Goal: Information Seeking & Learning: Learn about a topic

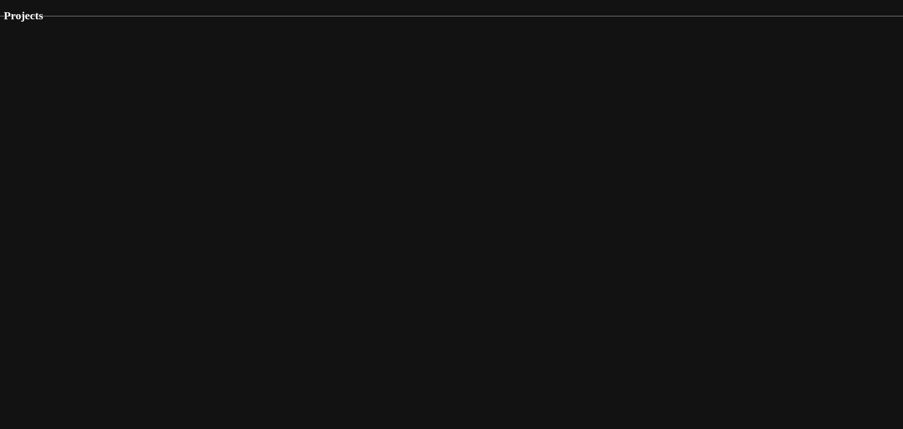
click at [385, 262] on img at bounding box center [476, 368] width 984 height 705
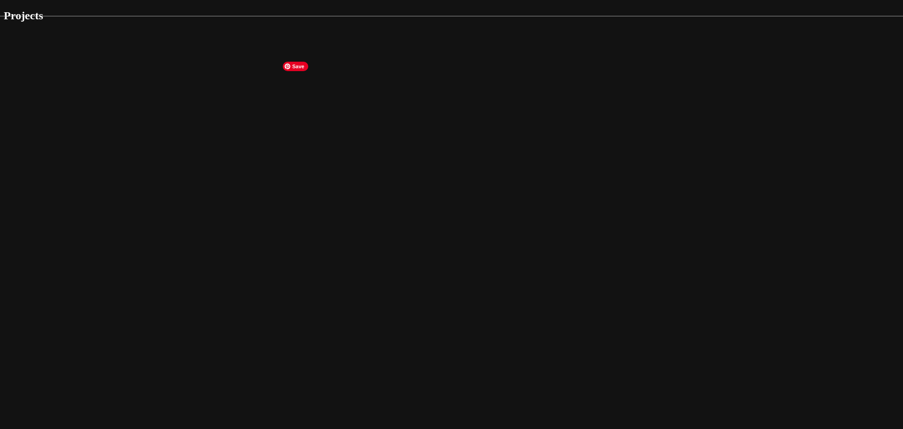
click at [385, 262] on img at bounding box center [476, 368] width 984 height 705
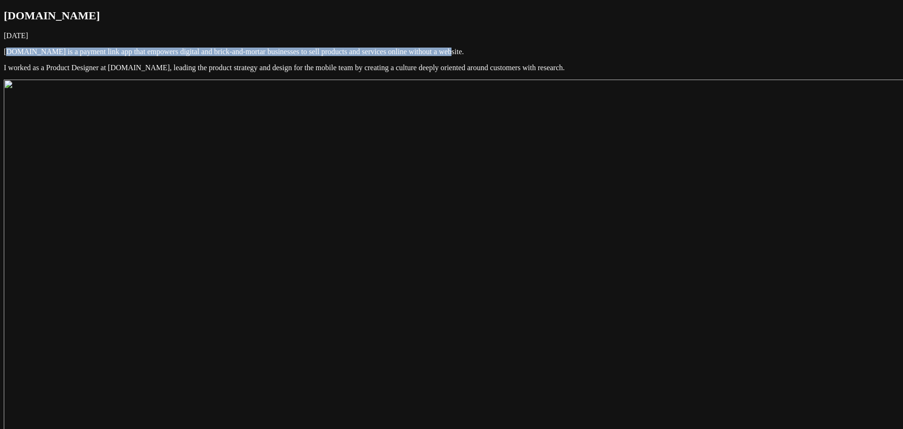
drag, startPoint x: 505, startPoint y: 97, endPoint x: 265, endPoint y: 72, distance: 241.0
drag, startPoint x: 288, startPoint y: 76, endPoint x: 479, endPoint y: 96, distance: 192.3
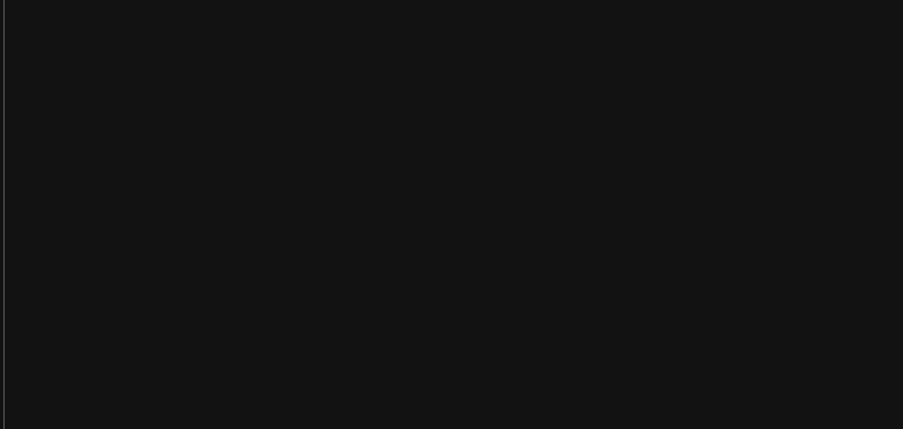
scroll to position [283, 0]
drag, startPoint x: 580, startPoint y: 164, endPoint x: 286, endPoint y: 120, distance: 297.2
drag, startPoint x: 286, startPoint y: 120, endPoint x: 522, endPoint y: 159, distance: 238.8
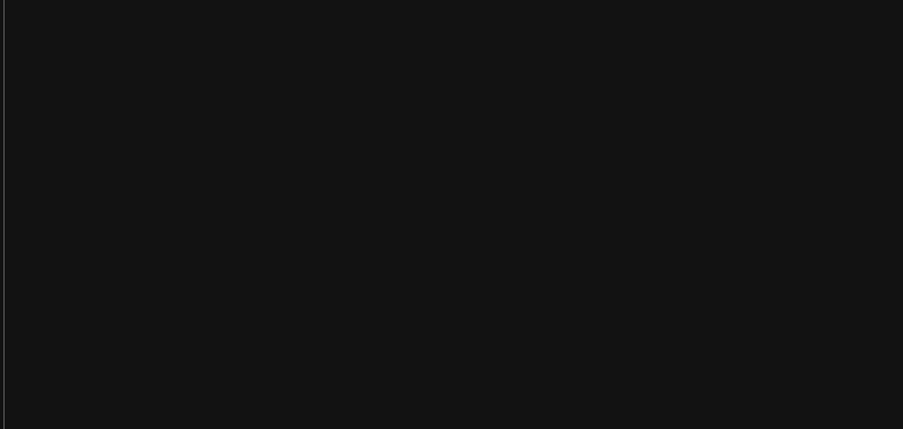
drag, startPoint x: 393, startPoint y: 245, endPoint x: 285, endPoint y: 209, distance: 114.3
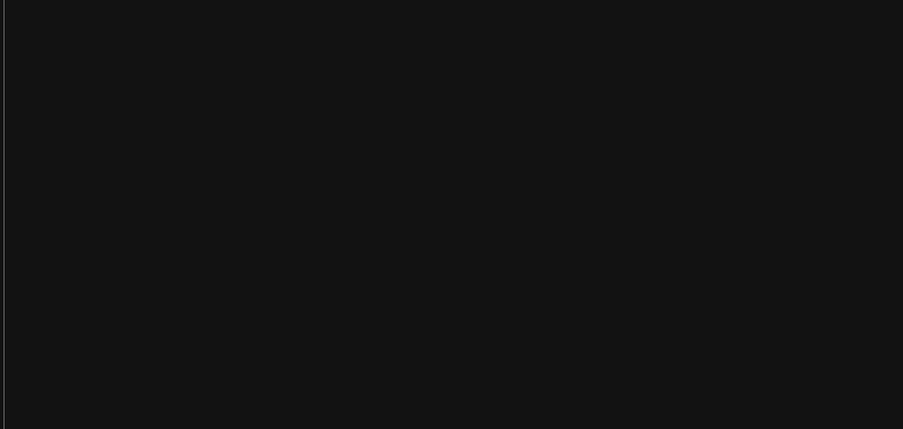
drag, startPoint x: 359, startPoint y: 253, endPoint x: 282, endPoint y: 216, distance: 85.6
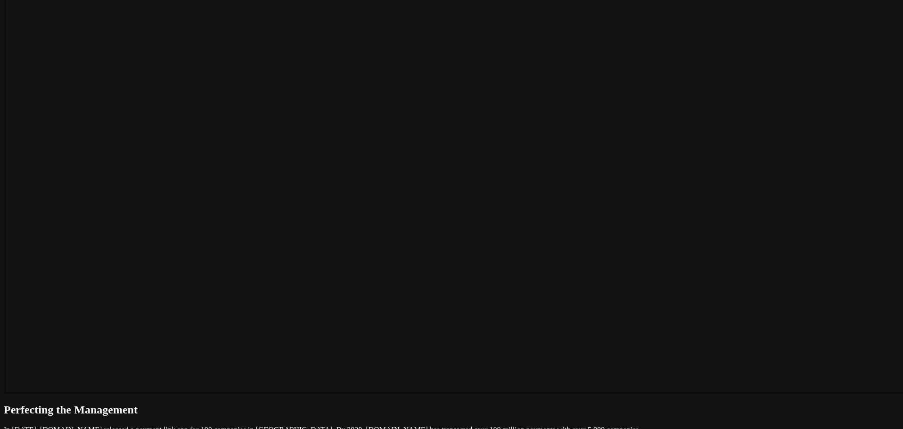
scroll to position [377, 0]
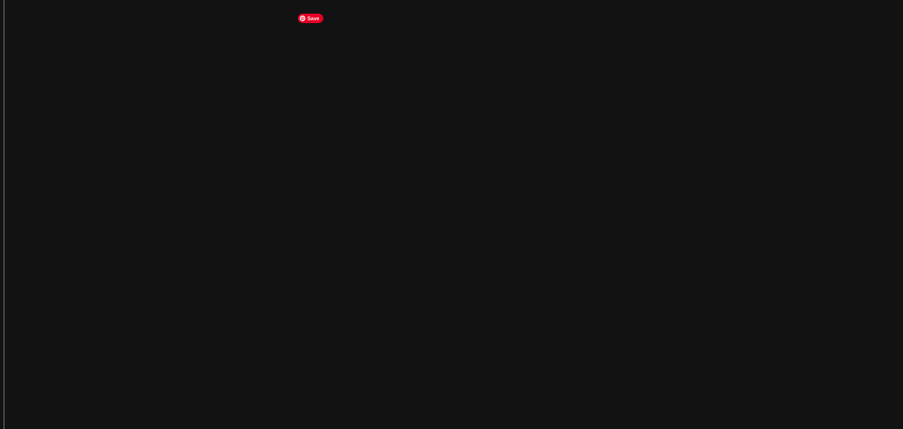
scroll to position [942, 0]
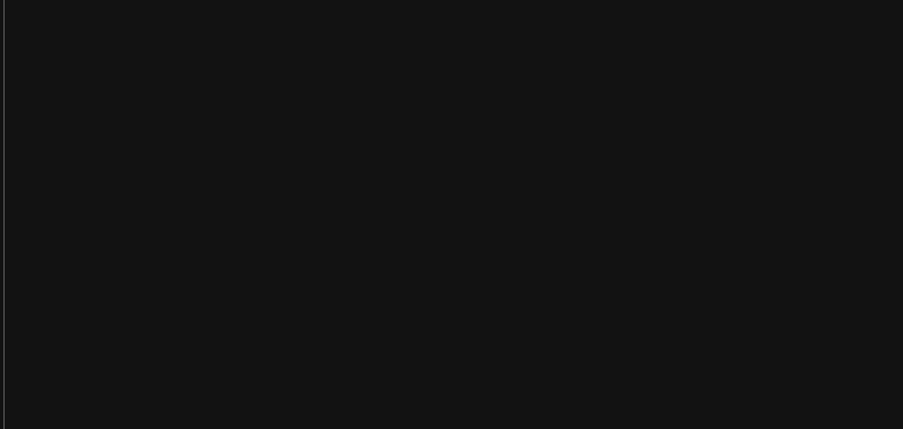
scroll to position [236, 0]
drag, startPoint x: 530, startPoint y: 206, endPoint x: 291, endPoint y: 195, distance: 238.6
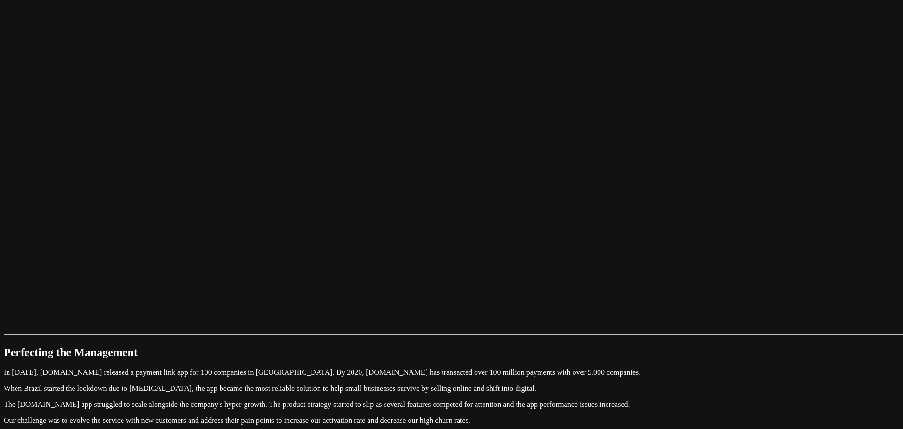
scroll to position [424, 0]
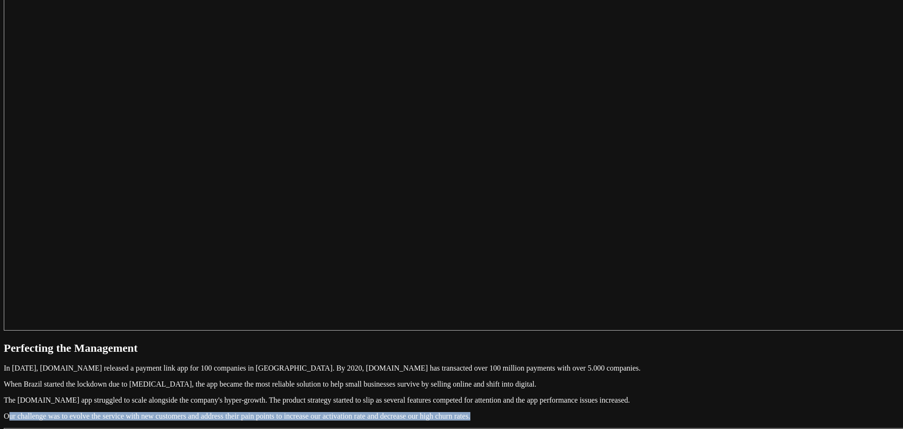
drag, startPoint x: 503, startPoint y: 150, endPoint x: 282, endPoint y: 132, distance: 221.7
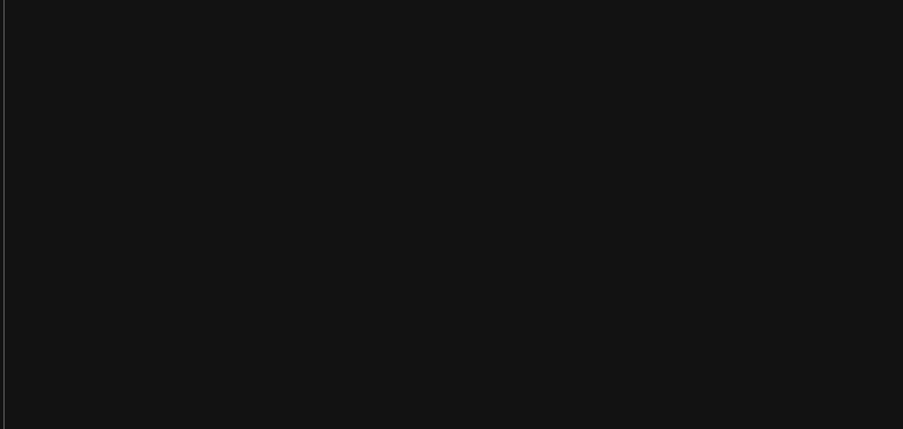
scroll to position [0, 0]
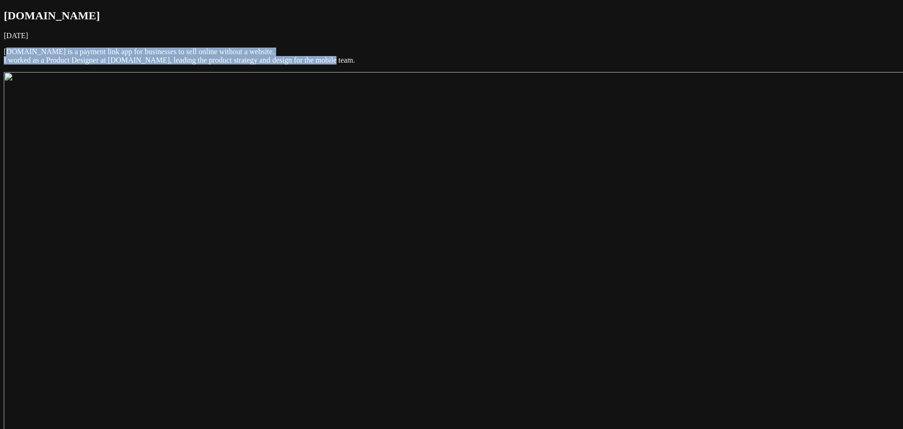
drag, startPoint x: 361, startPoint y: 103, endPoint x: 290, endPoint y: 77, distance: 76.1
click at [300, 65] on p "[DOMAIN_NAME] is a payment link app for businesses to sell online without a web…" at bounding box center [451, 56] width 895 height 17
click at [318, 65] on p "[DOMAIN_NAME] is a payment link app for businesses to sell online without a web…" at bounding box center [451, 56] width 895 height 17
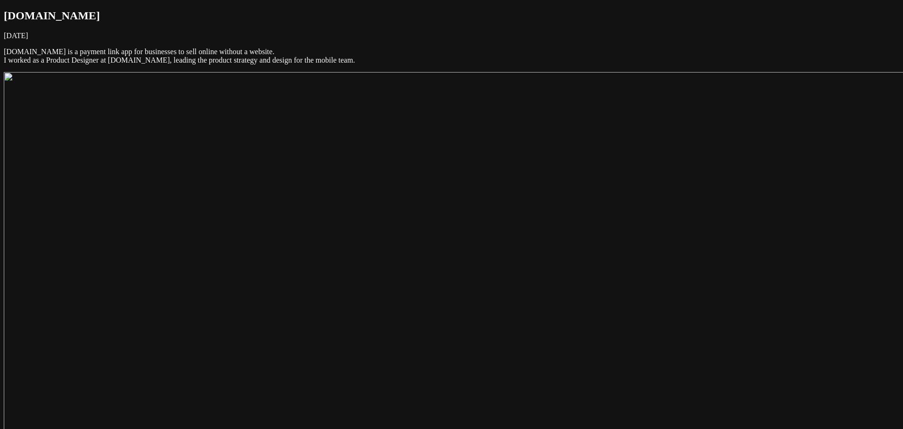
click at [28, 40] on time "[DATE]" at bounding box center [16, 36] width 24 height 8
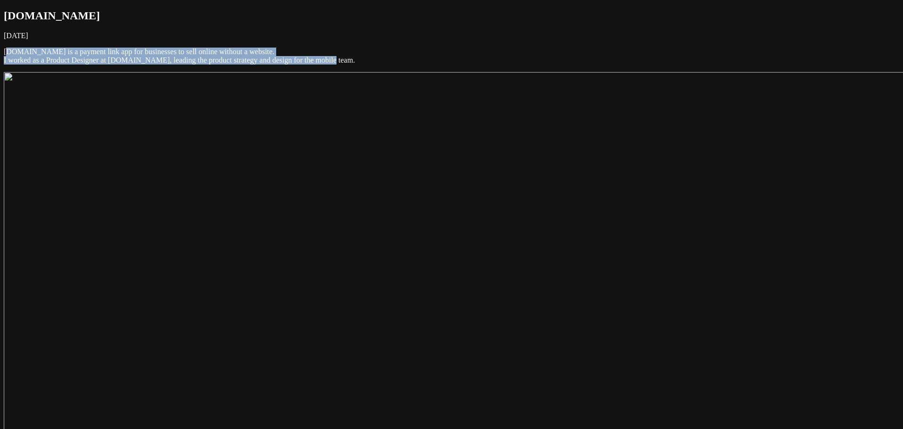
drag, startPoint x: 358, startPoint y: 104, endPoint x: 269, endPoint y: 77, distance: 93.1
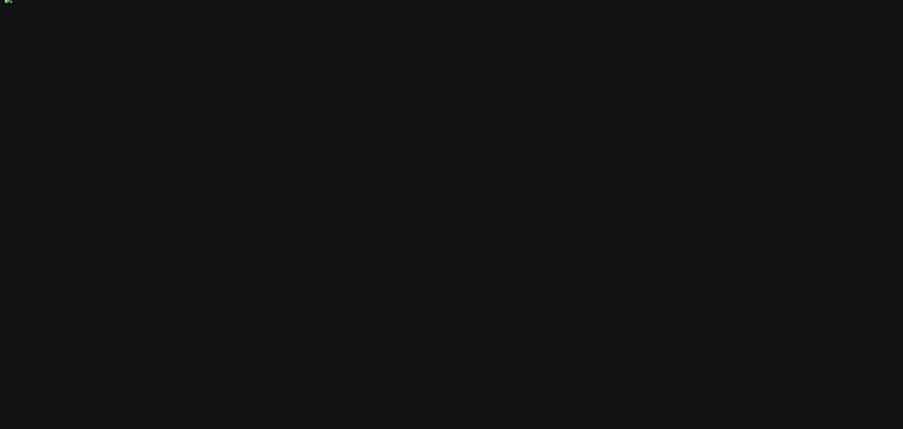
scroll to position [47, 0]
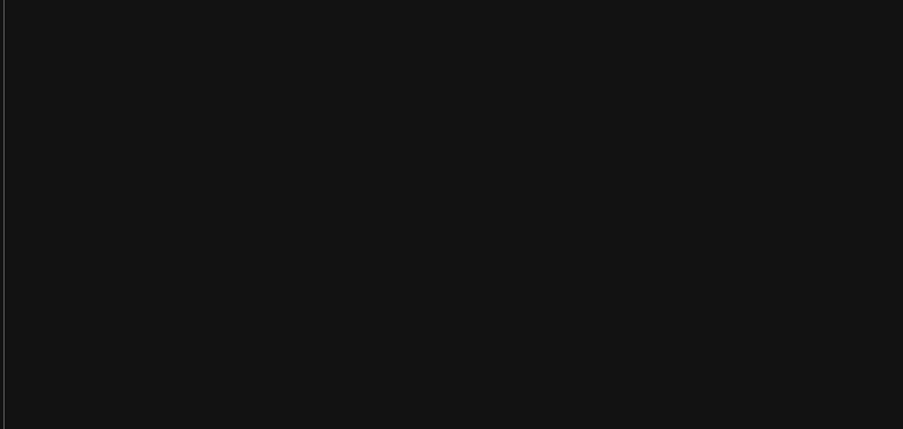
drag, startPoint x: 490, startPoint y: 243, endPoint x: 271, endPoint y: 234, distance: 219.2
drag, startPoint x: 326, startPoint y: 252, endPoint x: 293, endPoint y: 238, distance: 35.5
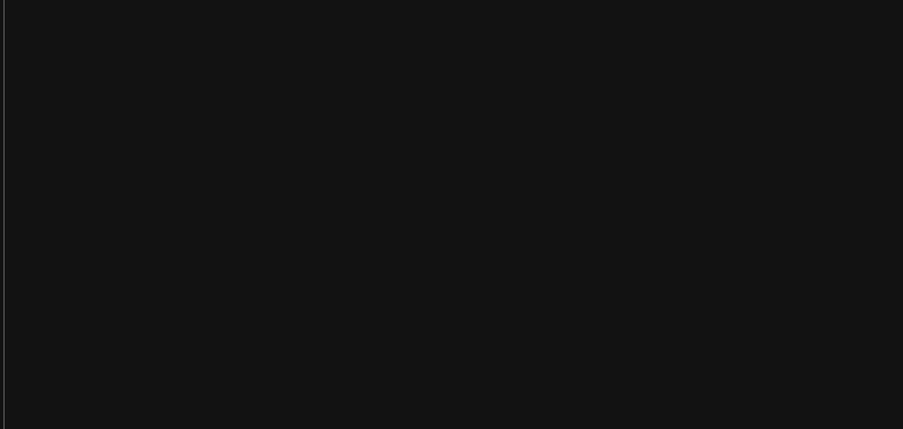
drag, startPoint x: 325, startPoint y: 164, endPoint x: 268, endPoint y: 138, distance: 62.4
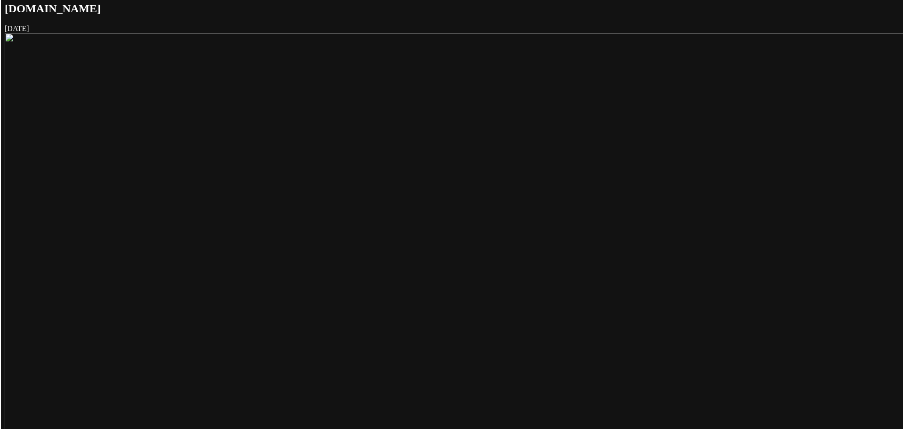
scroll to position [0, 0]
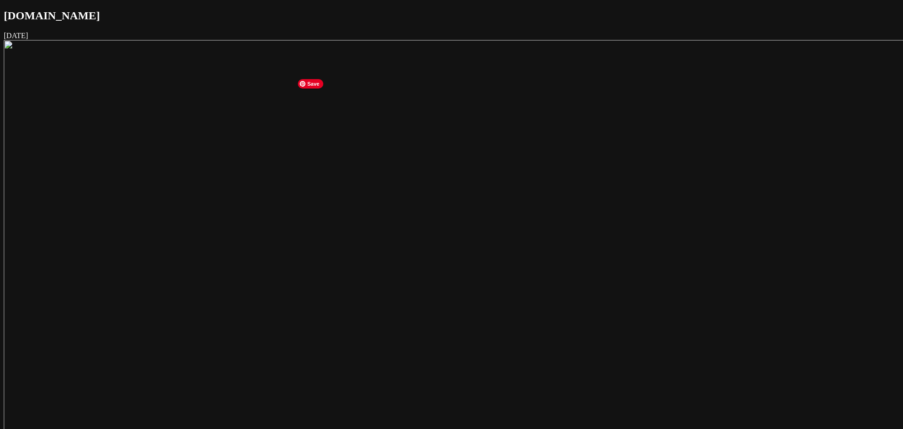
click at [350, 188] on img at bounding box center [475, 377] width 942 height 675
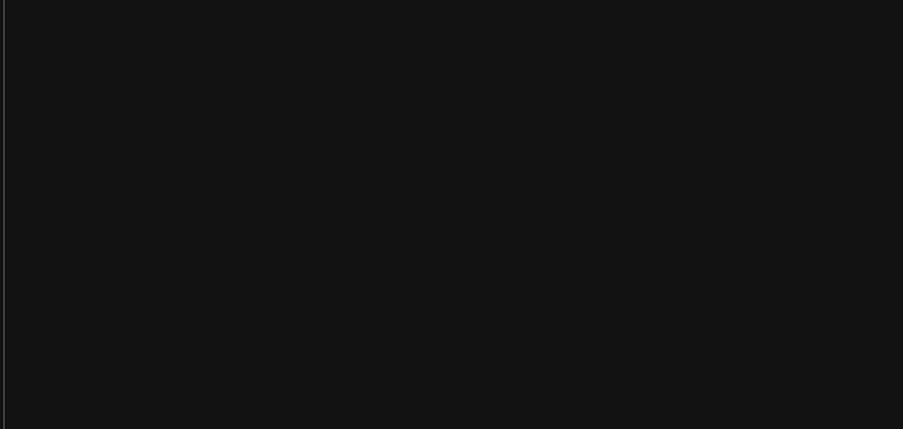
click at [369, 104] on img at bounding box center [475, 236] width 942 height 675
drag, startPoint x: 347, startPoint y: 239, endPoint x: 292, endPoint y: 216, distance: 60.0
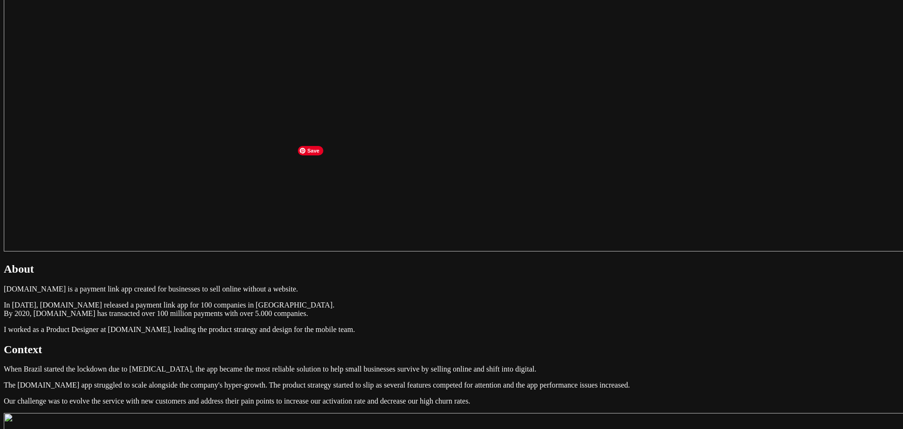
scroll to position [471, 0]
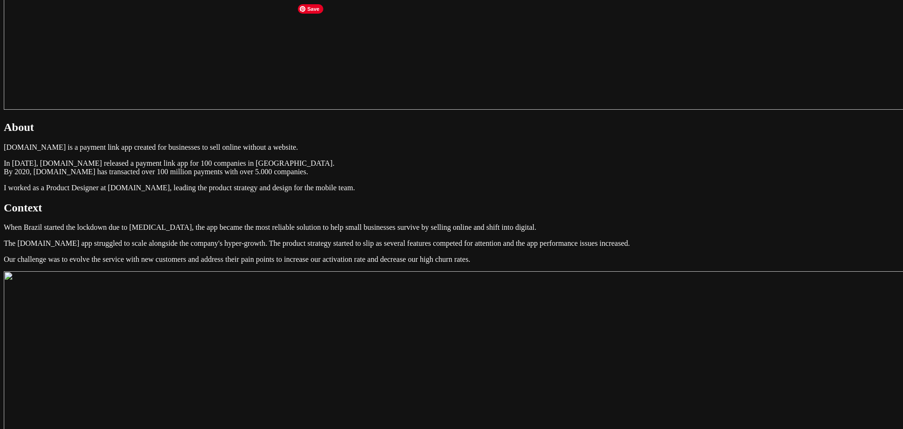
scroll to position [612, 0]
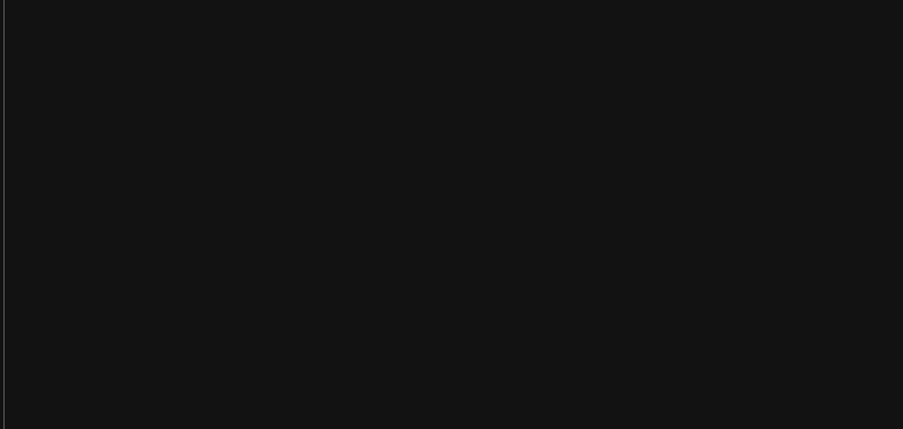
scroll to position [94, 0]
drag, startPoint x: 325, startPoint y: 334, endPoint x: 267, endPoint y: 253, distance: 99.0
copy article "[DOMAIN_NAME] is a payment link app created for businesses to sell online witho…"
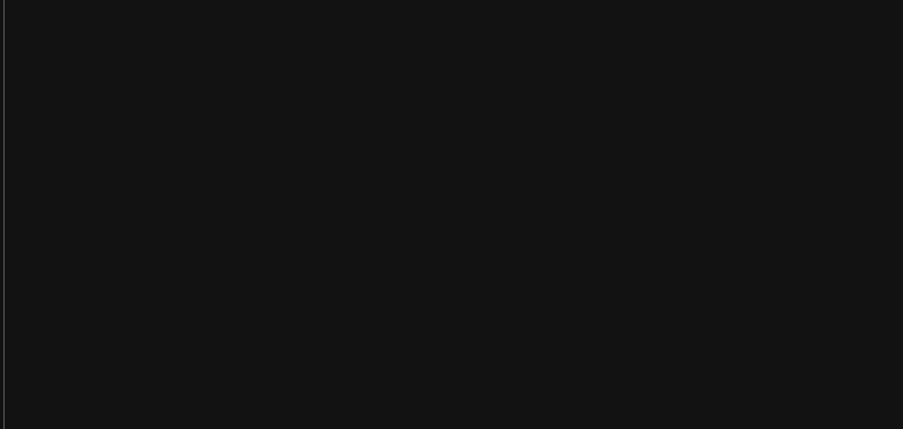
drag, startPoint x: 341, startPoint y: 338, endPoint x: 282, endPoint y: 309, distance: 65.5
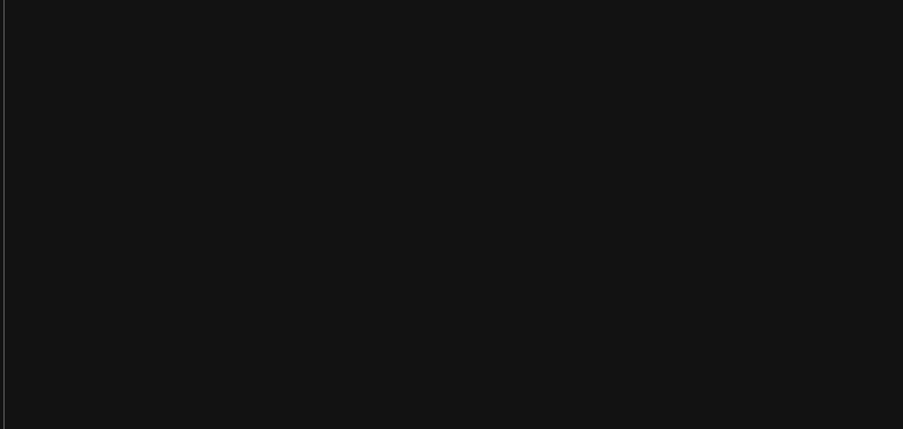
drag, startPoint x: 568, startPoint y: 191, endPoint x: 294, endPoint y: 166, distance: 274.8
drag, startPoint x: 352, startPoint y: 178, endPoint x: 592, endPoint y: 191, distance: 240.6
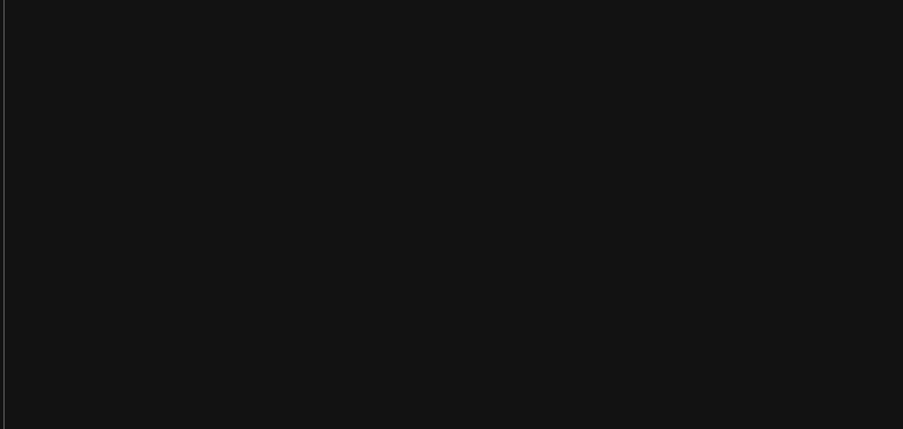
drag, startPoint x: 392, startPoint y: 228, endPoint x: 275, endPoint y: 200, distance: 120.6
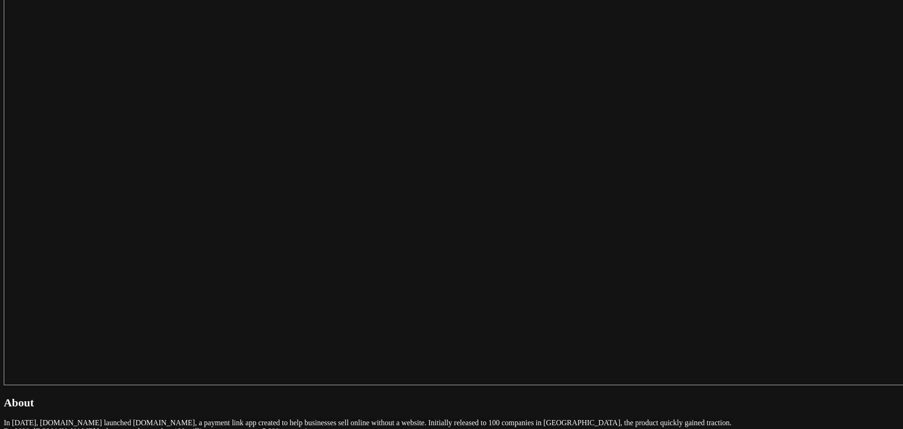
drag, startPoint x: 518, startPoint y: 167, endPoint x: 520, endPoint y: 162, distance: 5.1
drag, startPoint x: 522, startPoint y: 160, endPoint x: 269, endPoint y: 140, distance: 253.7
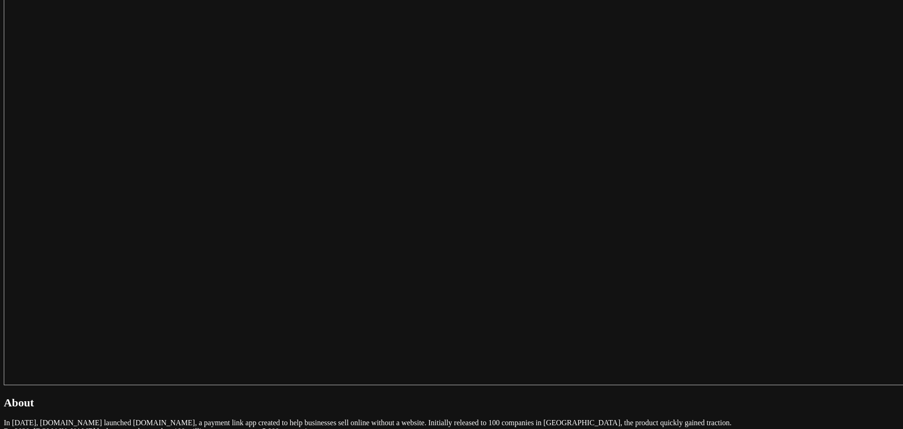
drag, startPoint x: 297, startPoint y: 186, endPoint x: 355, endPoint y: 209, distance: 61.9
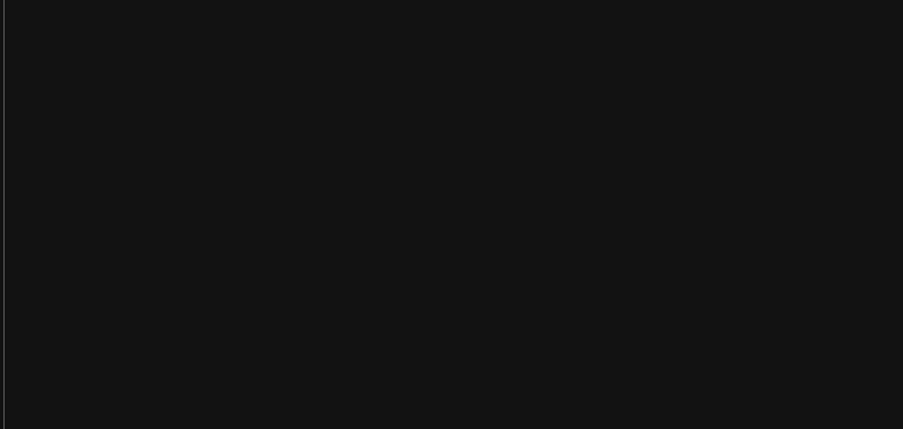
scroll to position [283, 0]
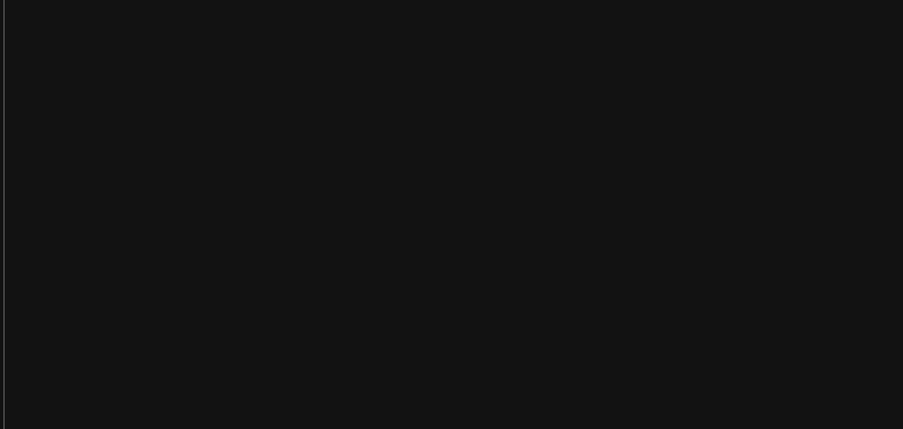
scroll to position [141, 0]
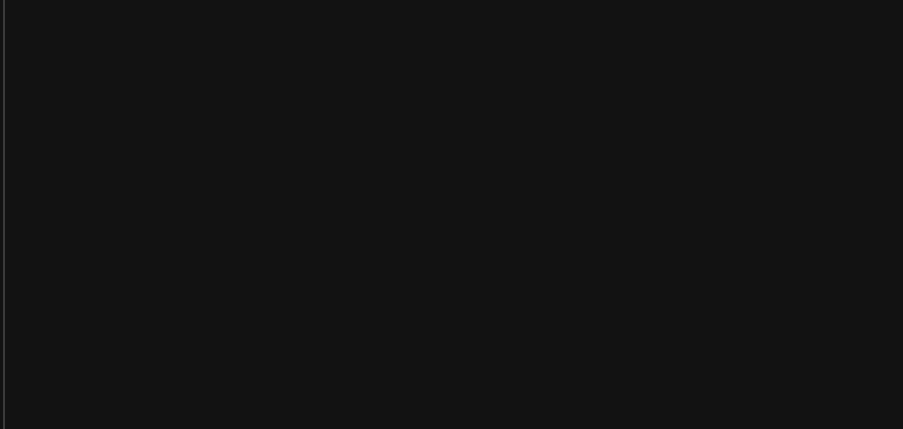
scroll to position [283, 0]
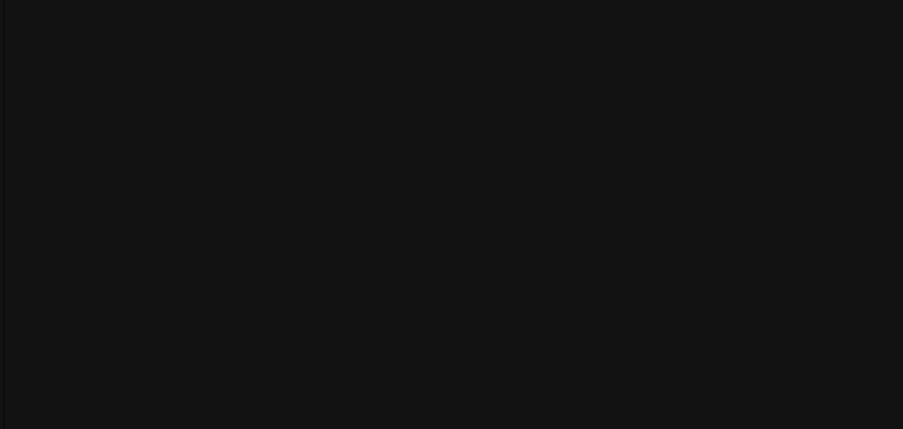
drag, startPoint x: 548, startPoint y: 204, endPoint x: 279, endPoint y: 209, distance: 269.0
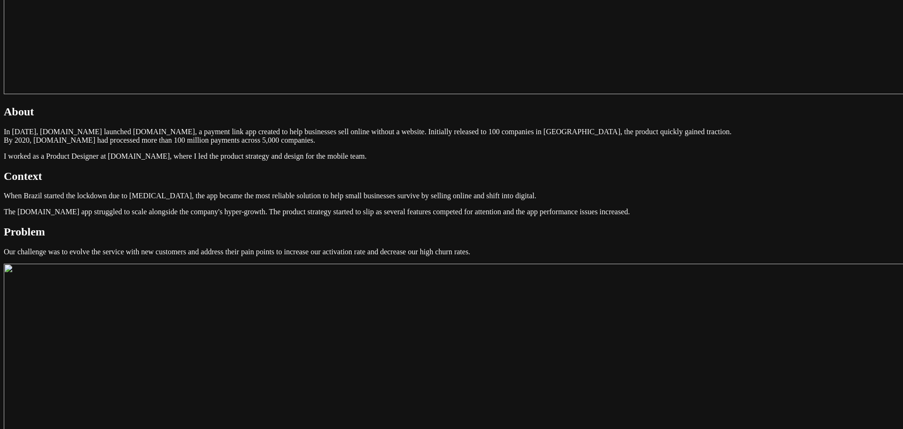
scroll to position [660, 0]
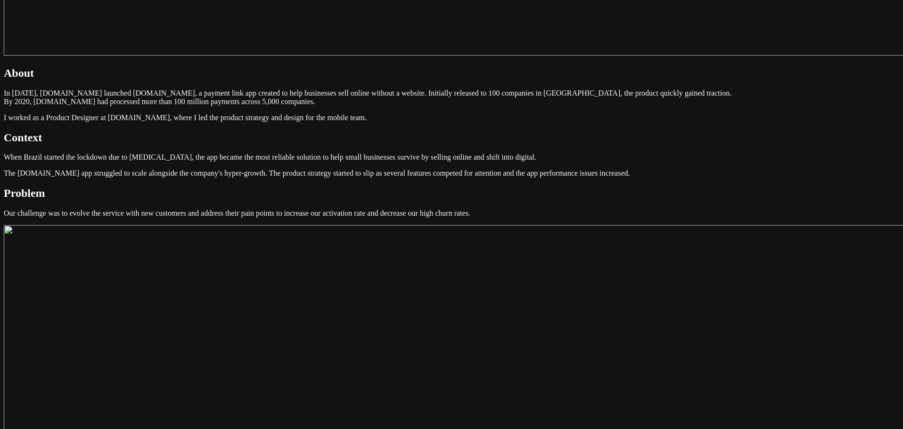
drag, startPoint x: 468, startPoint y: 238, endPoint x: 260, endPoint y: 205, distance: 211.2
copy p "When I joined the team as their first product designer, they were stuck decidin…"
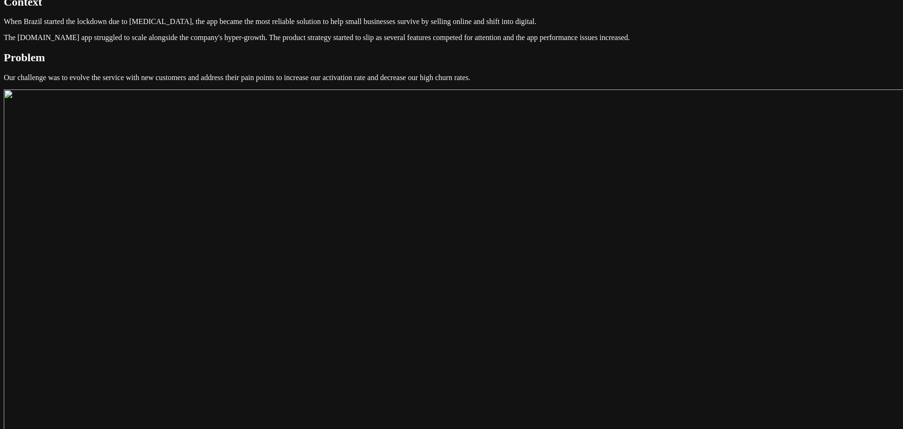
scroll to position [801, 0]
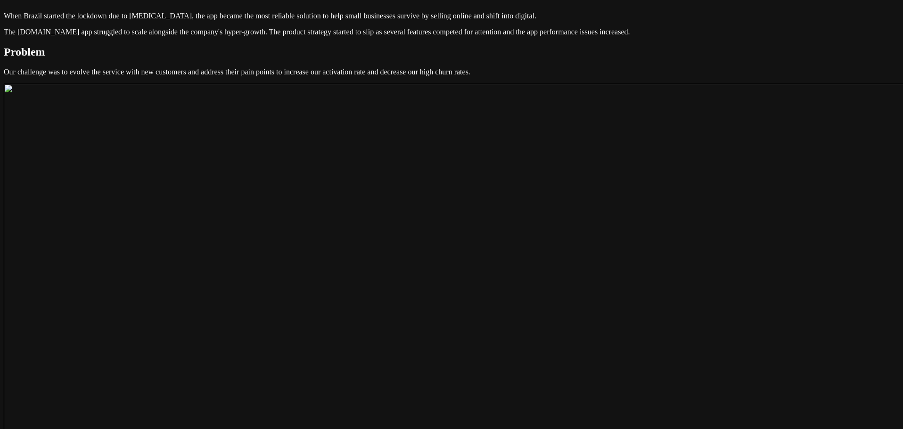
drag, startPoint x: 600, startPoint y: 135, endPoint x: 275, endPoint y: 119, distance: 325.9
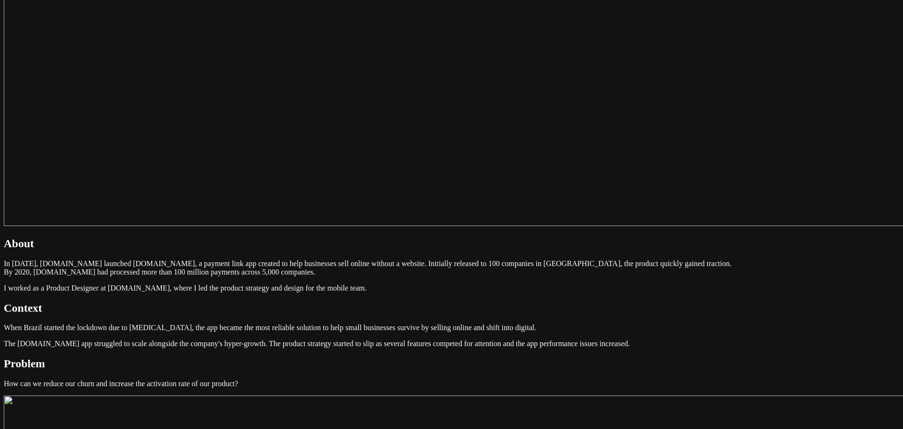
scroll to position [330, 0]
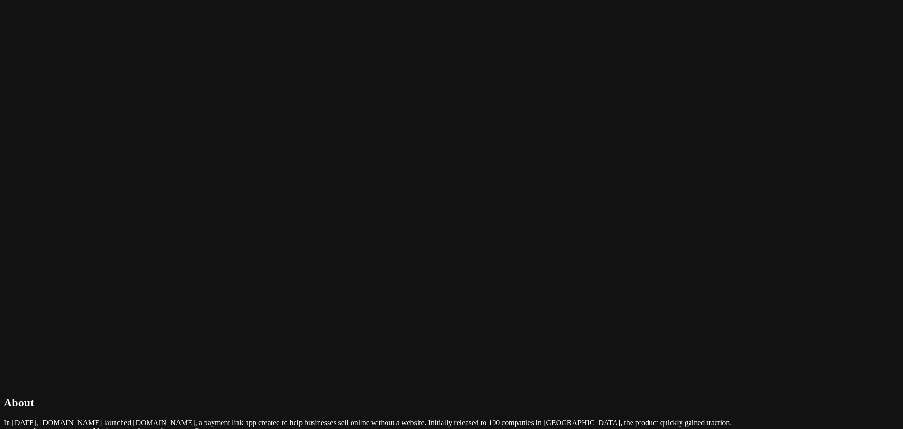
drag, startPoint x: 559, startPoint y: 261, endPoint x: 253, endPoint y: 254, distance: 305.8
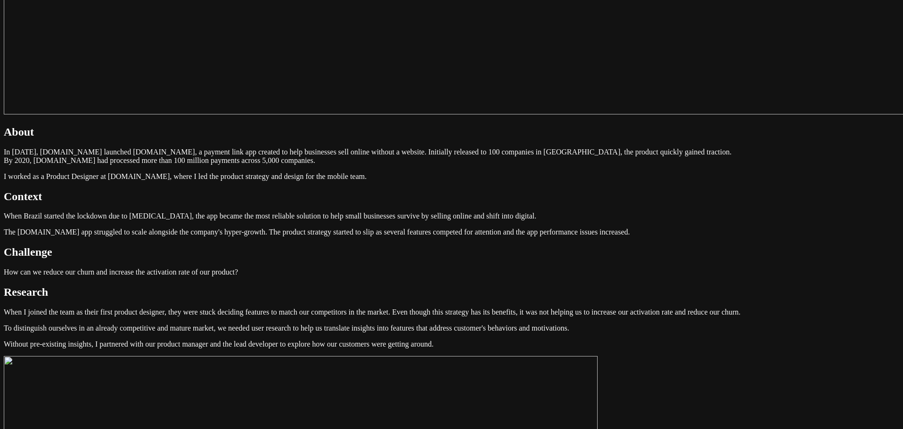
scroll to position [707, 0]
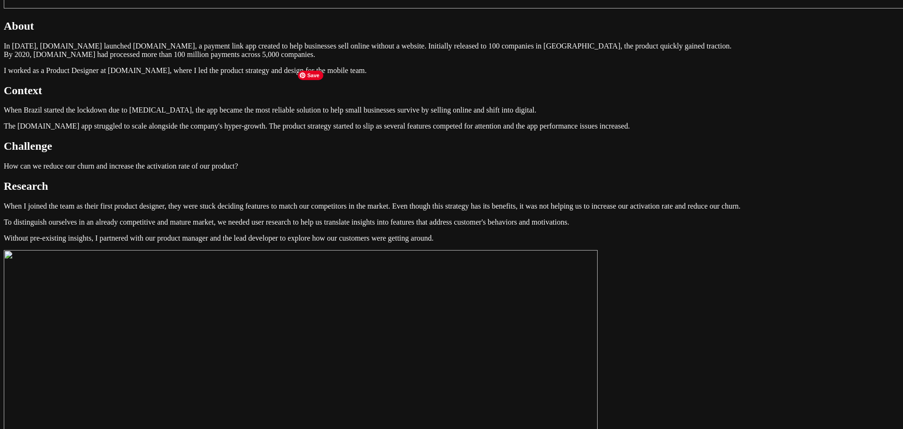
click at [512, 250] on img at bounding box center [301, 434] width 594 height 369
click at [477, 250] on img at bounding box center [301, 434] width 594 height 369
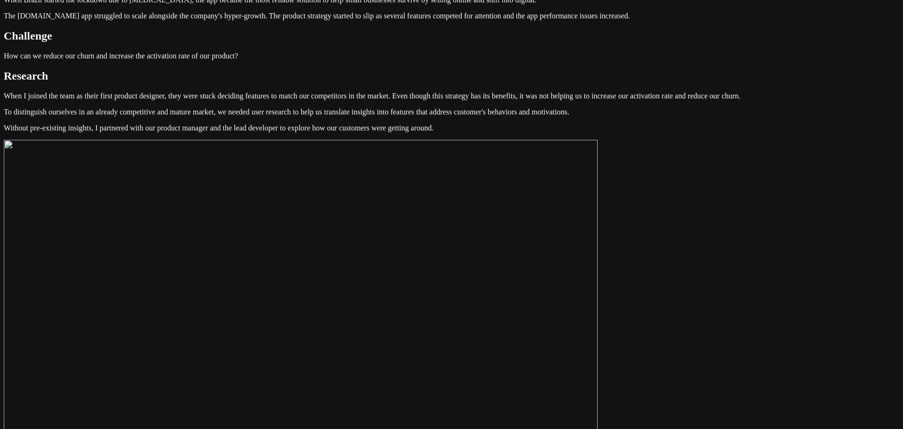
scroll to position [848, 0]
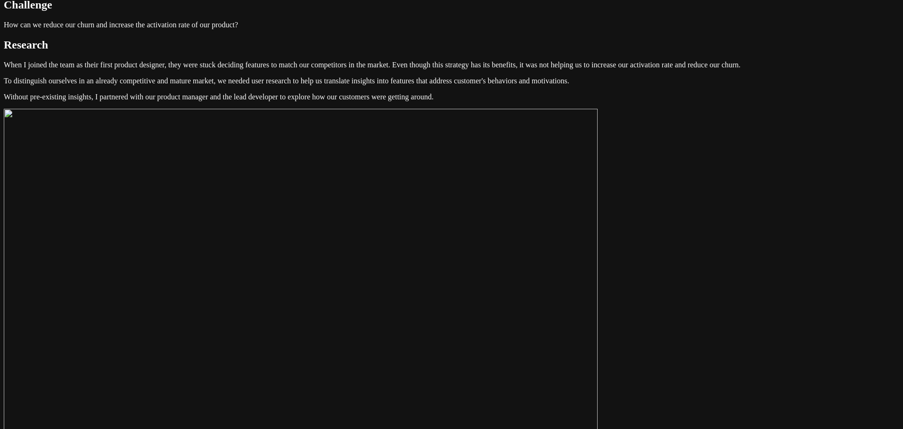
click at [444, 109] on img at bounding box center [301, 293] width 594 height 369
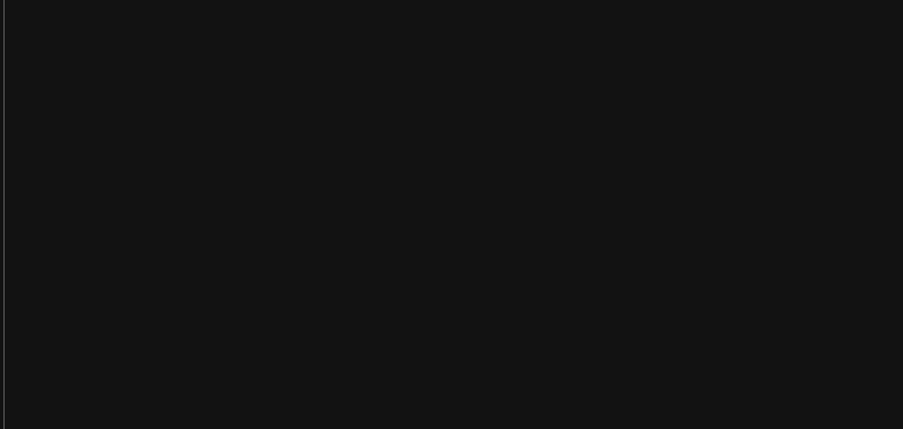
scroll to position [0, 0]
